Goal: Information Seeking & Learning: Learn about a topic

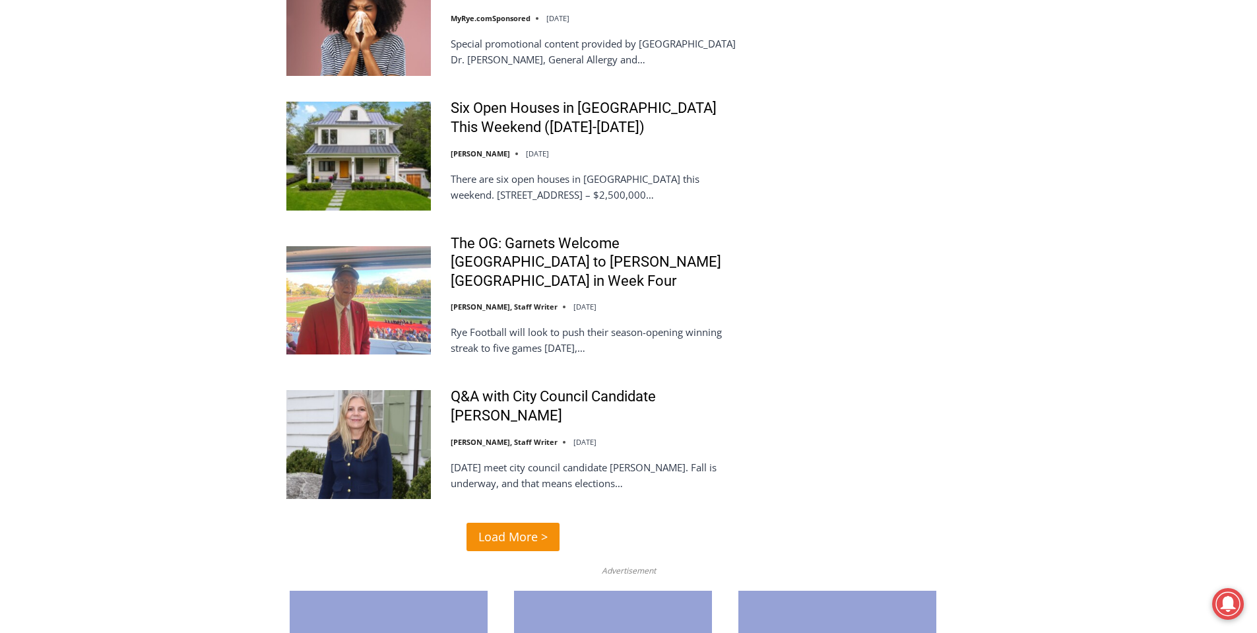
scroll to position [2970, 0]
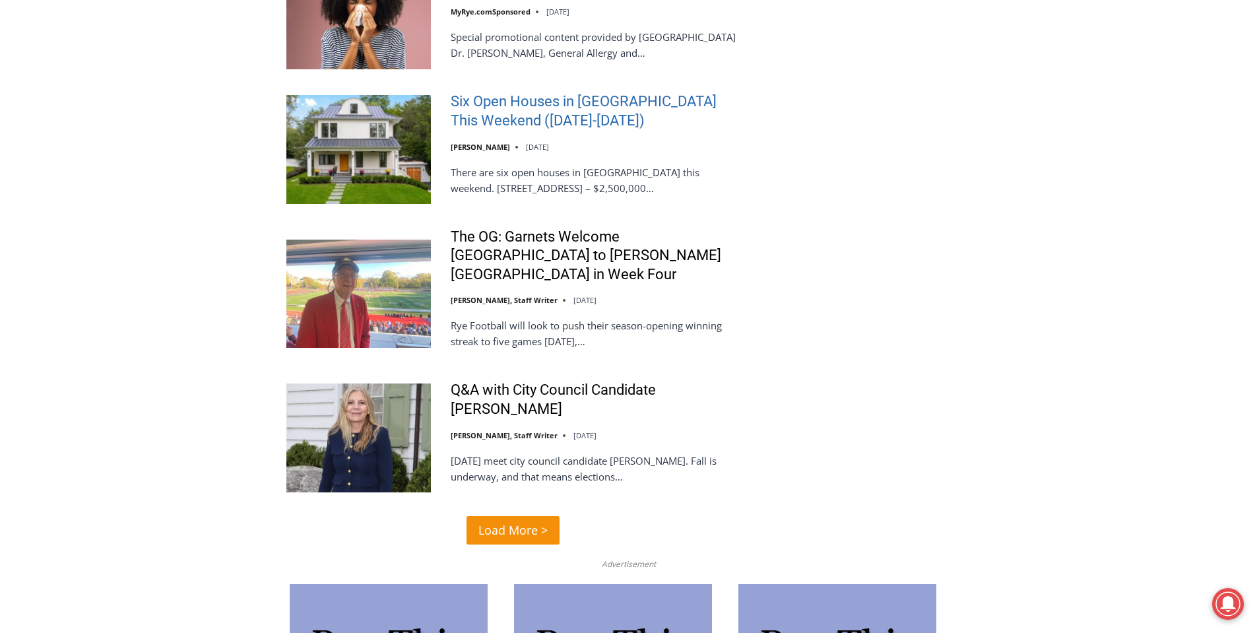
click at [665, 92] on link "Six Open Houses in [GEOGRAPHIC_DATA] This Weekend ([DATE]-[DATE])" at bounding box center [596, 111] width 290 height 38
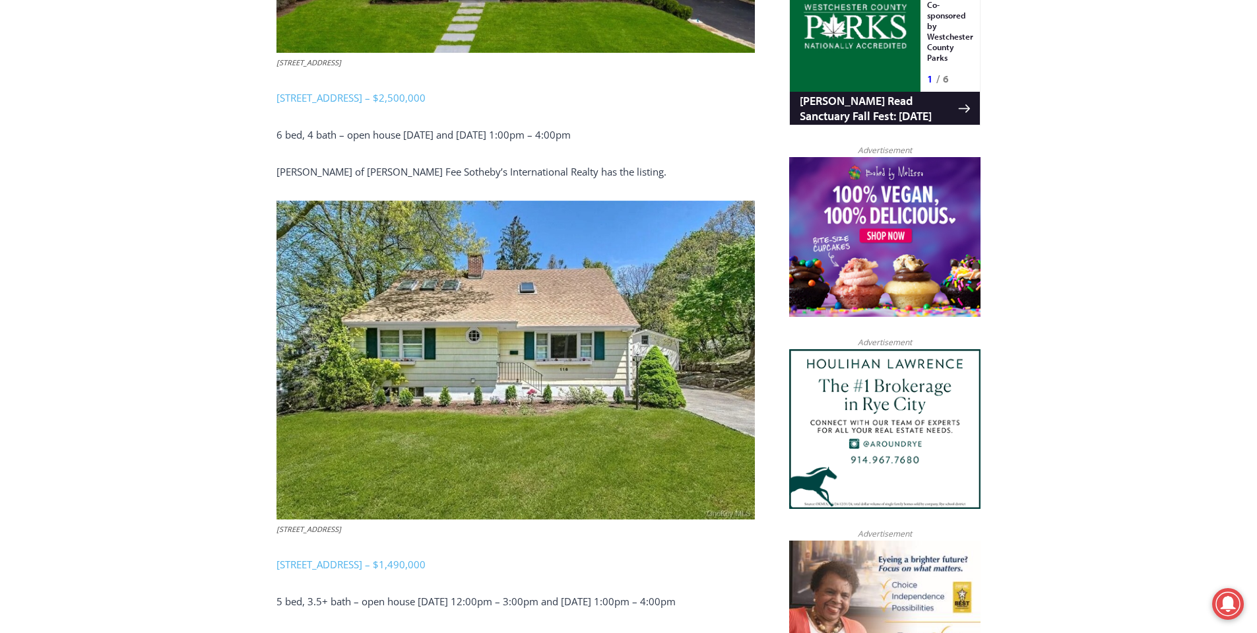
scroll to position [1030, 0]
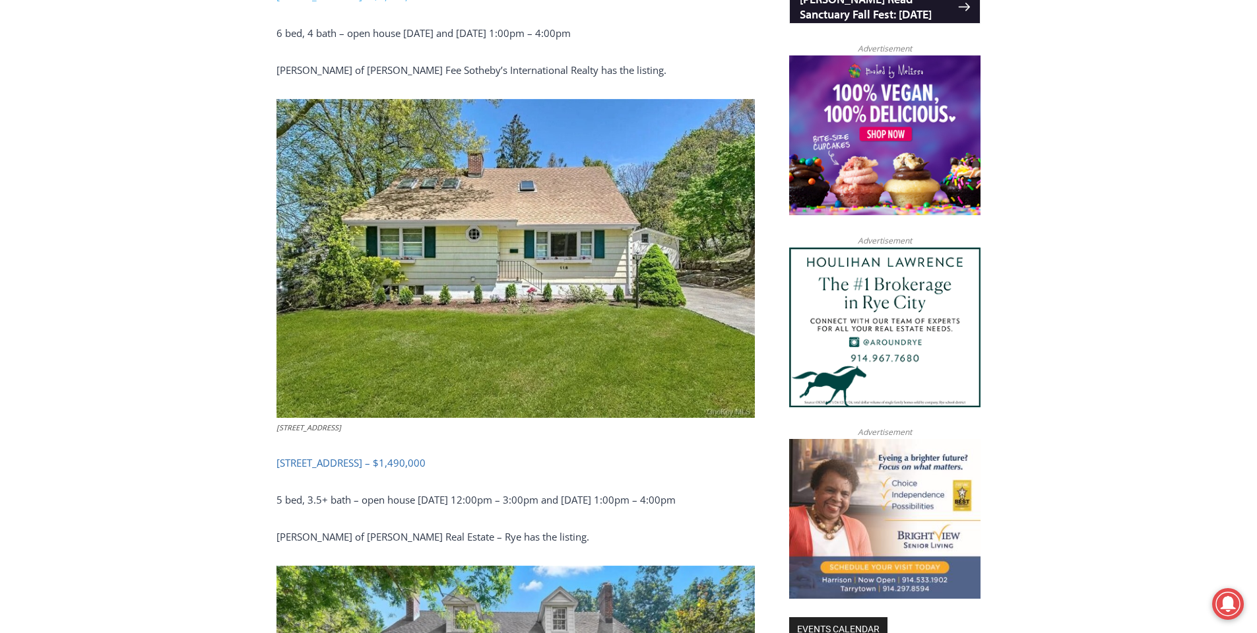
click at [412, 464] on link "[STREET_ADDRESS] – $1,490,000" at bounding box center [351, 462] width 149 height 13
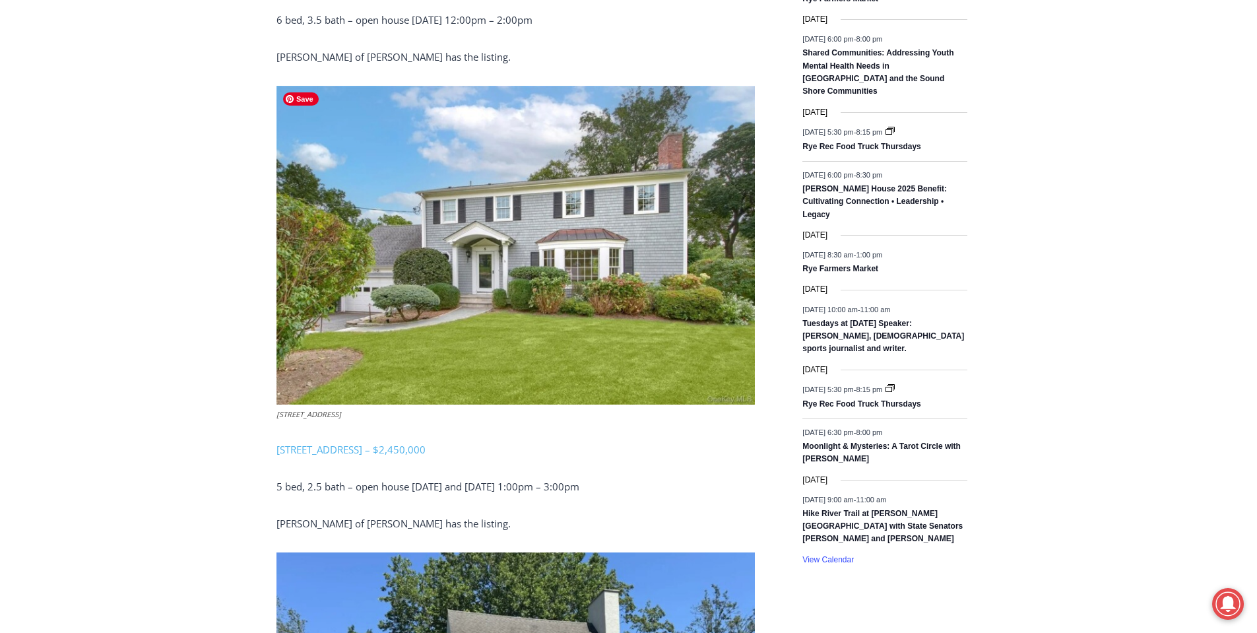
scroll to position [1954, 0]
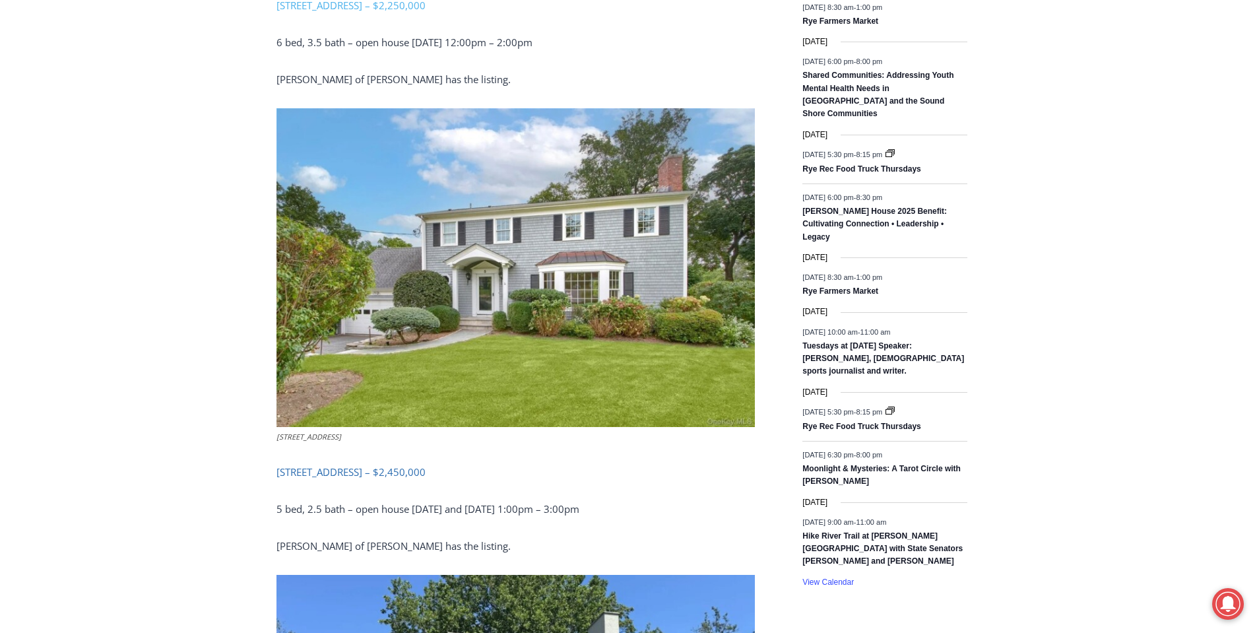
click at [366, 469] on link "[STREET_ADDRESS] – $2,450,000" at bounding box center [351, 471] width 149 height 13
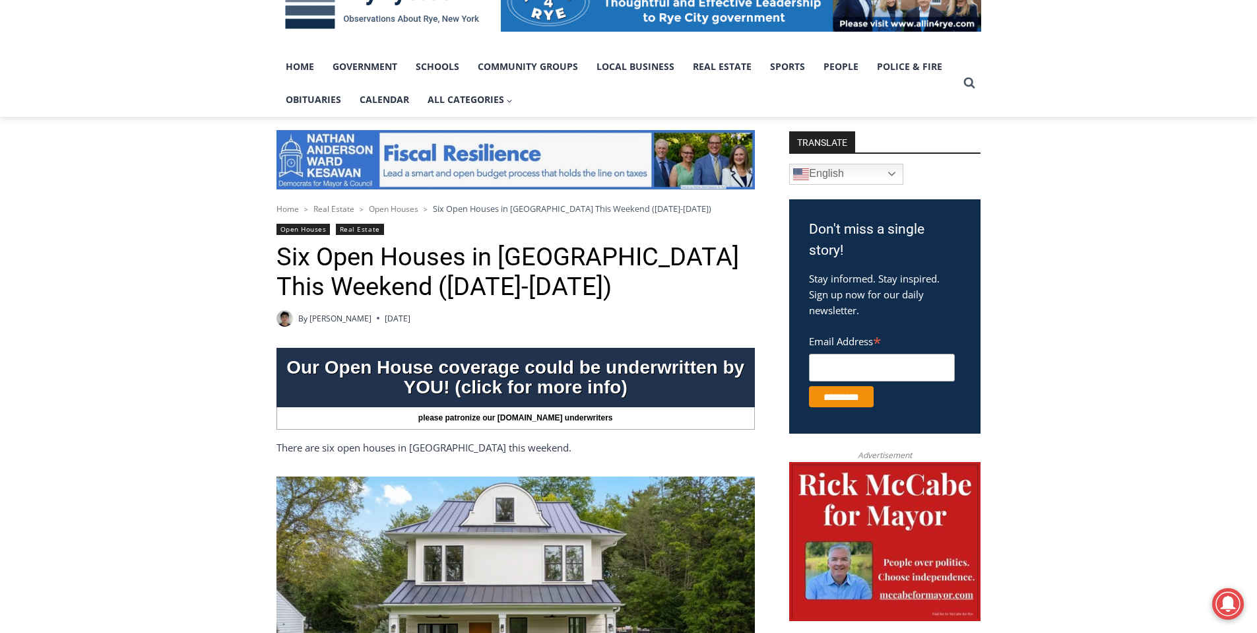
scroll to position [0, 0]
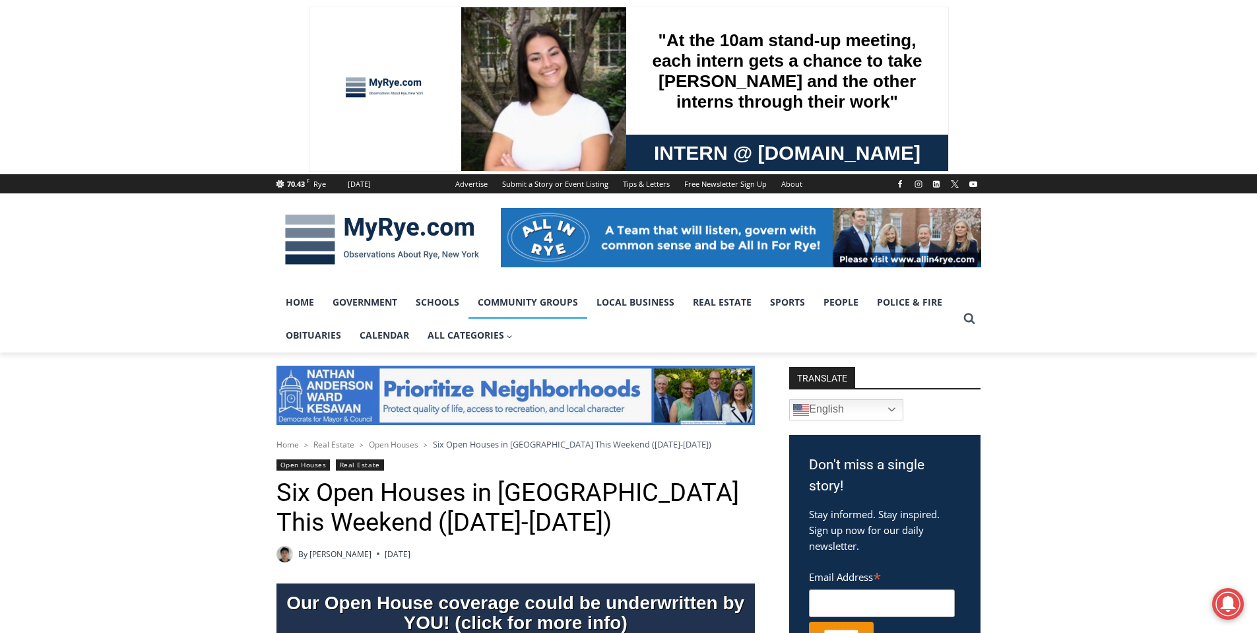
click at [513, 297] on link "Community Groups" at bounding box center [528, 302] width 119 height 33
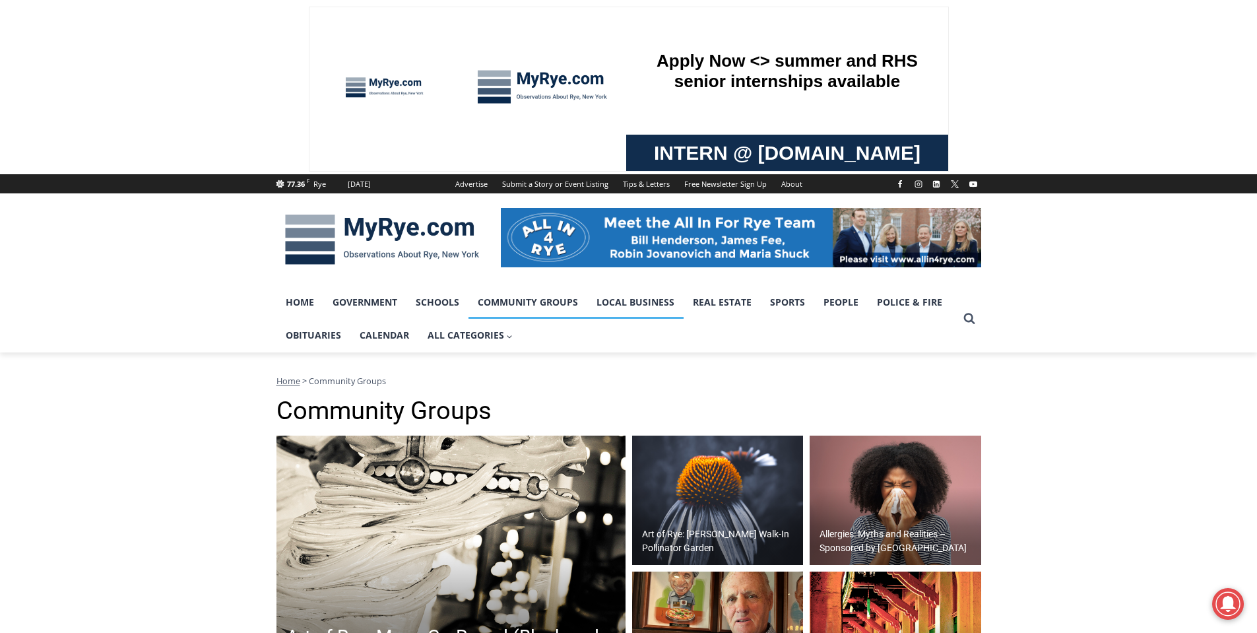
click at [631, 299] on link "Local Business" at bounding box center [635, 302] width 96 height 33
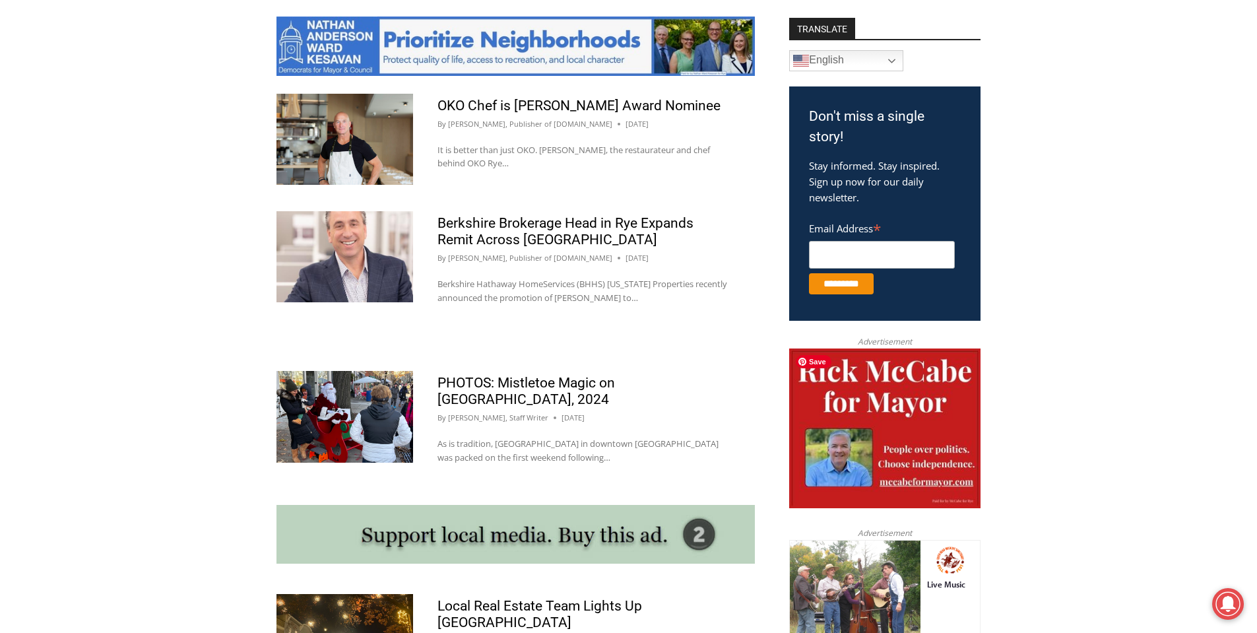
scroll to position [726, 0]
